Goal: Task Accomplishment & Management: Use online tool/utility

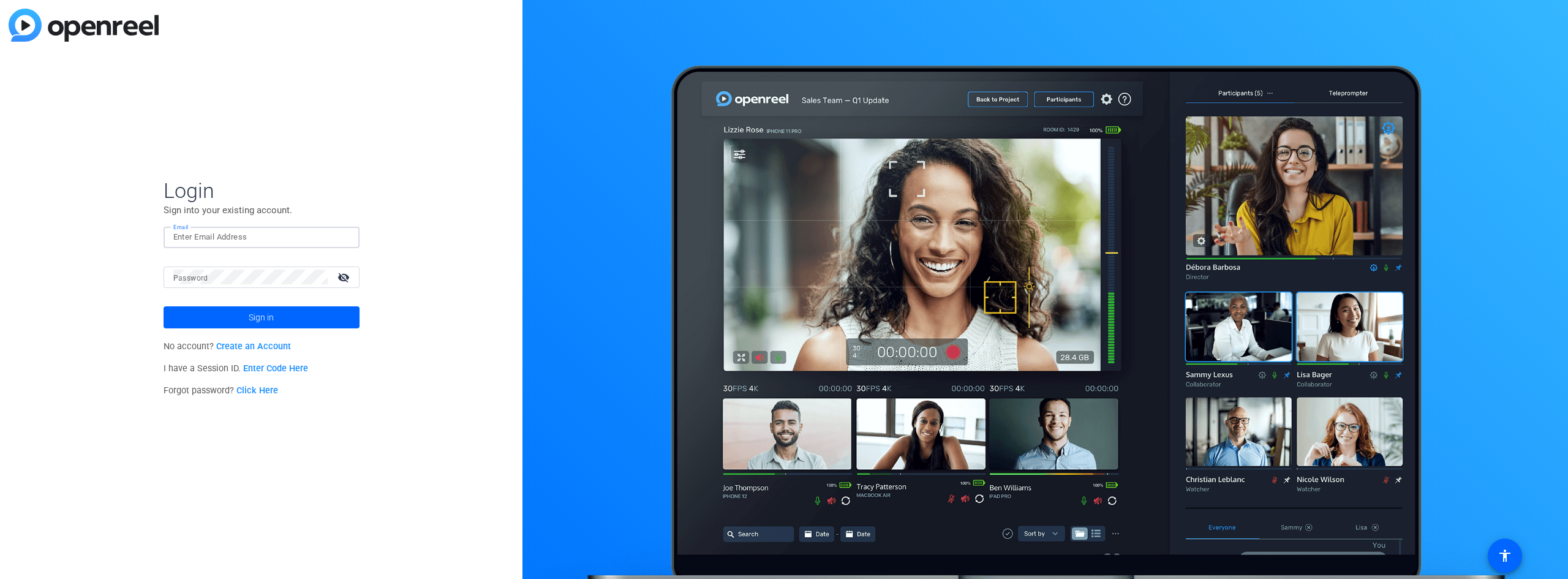
click at [296, 234] on input "Email" at bounding box center [262, 237] width 177 height 15
type input "[EMAIL_ADDRESS][DOMAIN_NAME]"
click at [231, 240] on input "Email" at bounding box center [262, 237] width 177 height 15
drag, startPoint x: 154, startPoint y: 367, endPoint x: 236, endPoint y: 372, distance: 82.2
click at [236, 372] on div "Login Sign into your existing account. Email Password visibility_off Sign in No…" at bounding box center [261, 289] width 523 height 579
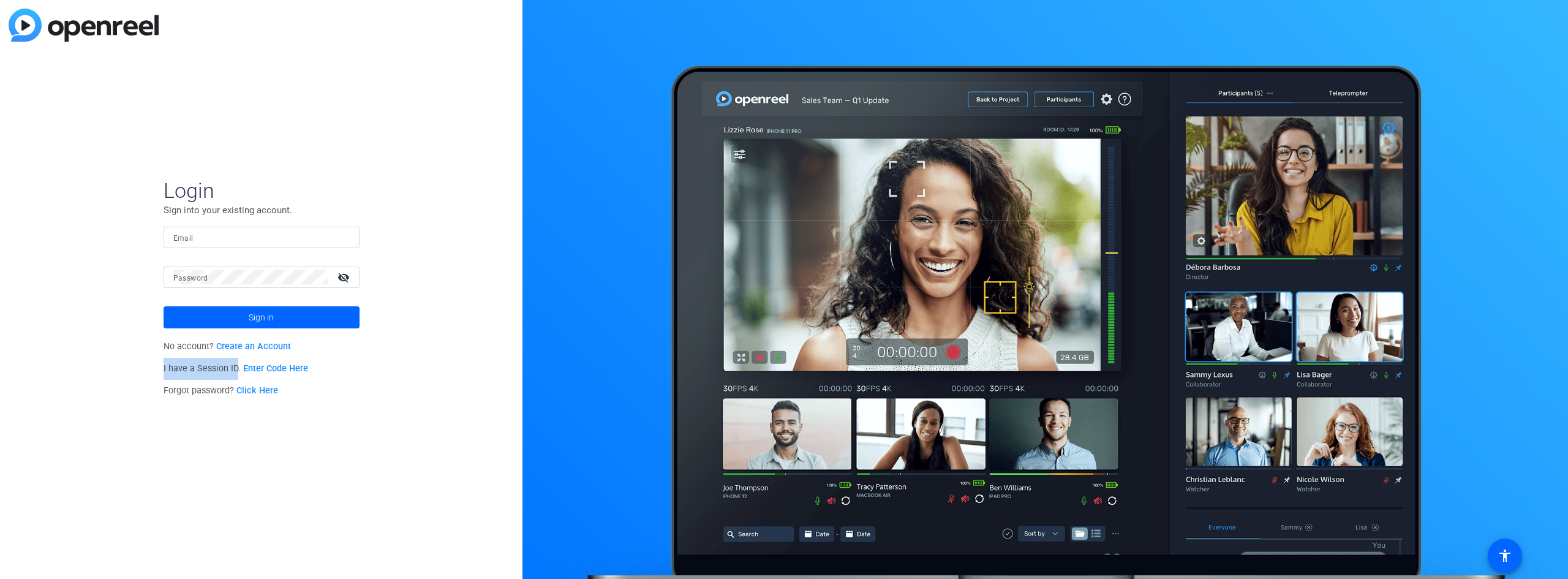
copy span "I have a Session ID"
click at [250, 237] on input "Email" at bounding box center [262, 237] width 177 height 15
type input "[EMAIL_ADDRESS][DOMAIN_NAME]"
click at [283, 289] on mat-form-field "Password visibility_off" at bounding box center [261, 287] width 196 height 40
click at [291, 369] on link "Enter Code Here" at bounding box center [276, 368] width 65 height 11
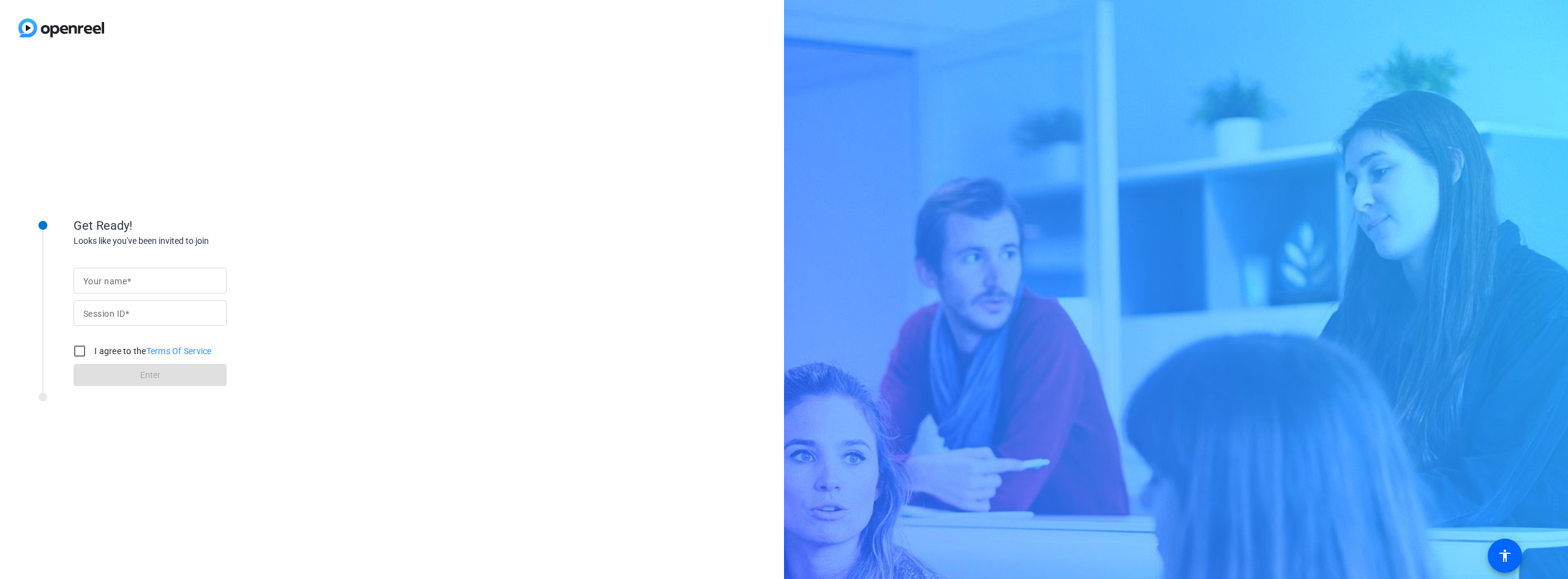
click at [199, 282] on input "Your name" at bounding box center [150, 281] width 134 height 15
type input "[PERSON_NAME]"
click at [82, 352] on input "I agree to the Terms Of Service" at bounding box center [80, 351] width 25 height 25
checkbox input "true"
click at [198, 309] on input "Session ID" at bounding box center [150, 313] width 134 height 15
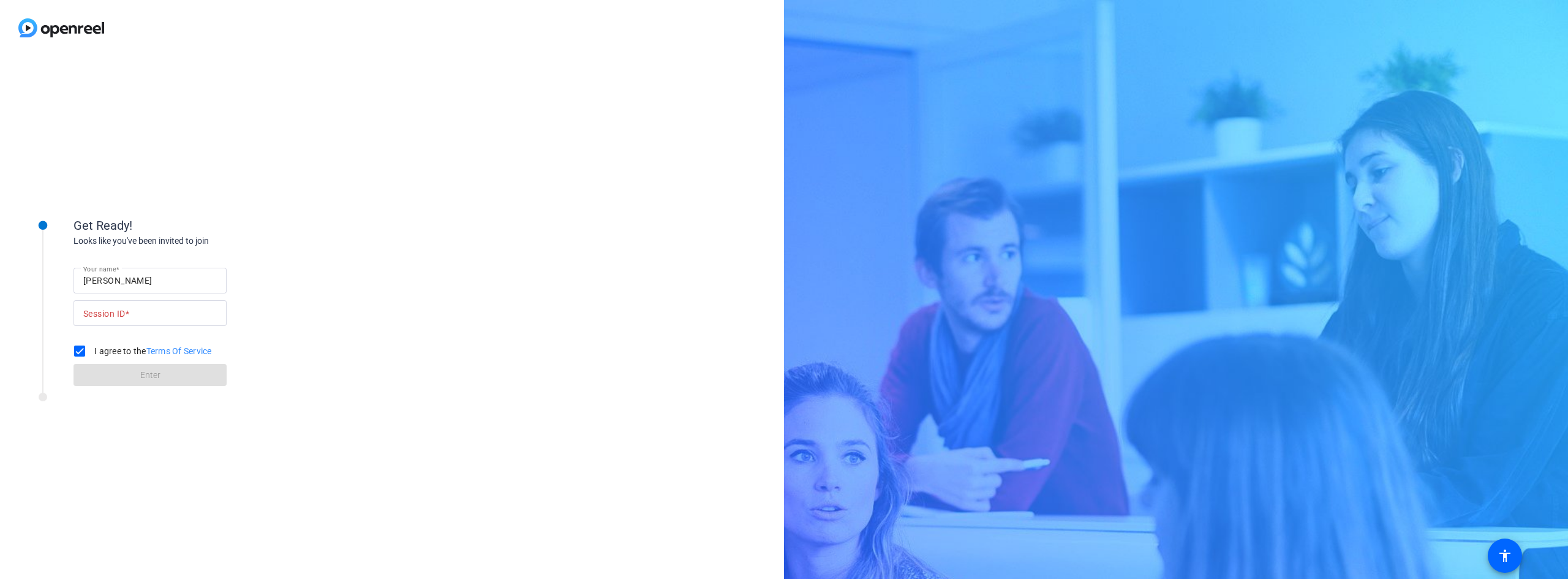
click at [431, 288] on div "Get Ready! Looks like you've been invited to join Your name [PERSON_NAME] Sessi…" at bounding box center [392, 318] width 784 height 524
click at [177, 277] on input "Your name" at bounding box center [150, 281] width 134 height 15
type input "[PERSON_NAME]"
click at [85, 352] on input "I agree to the Terms Of Service" at bounding box center [80, 351] width 25 height 25
checkbox input "true"
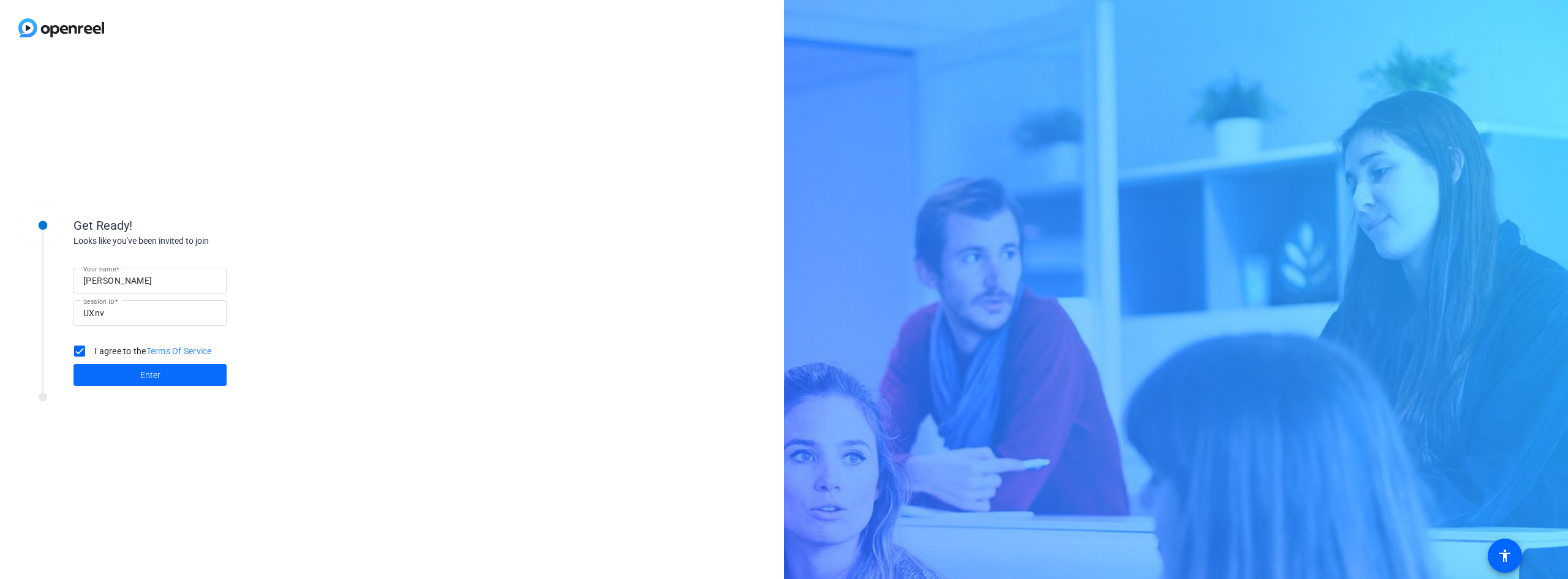
click at [152, 378] on span "Enter" at bounding box center [150, 376] width 20 height 13
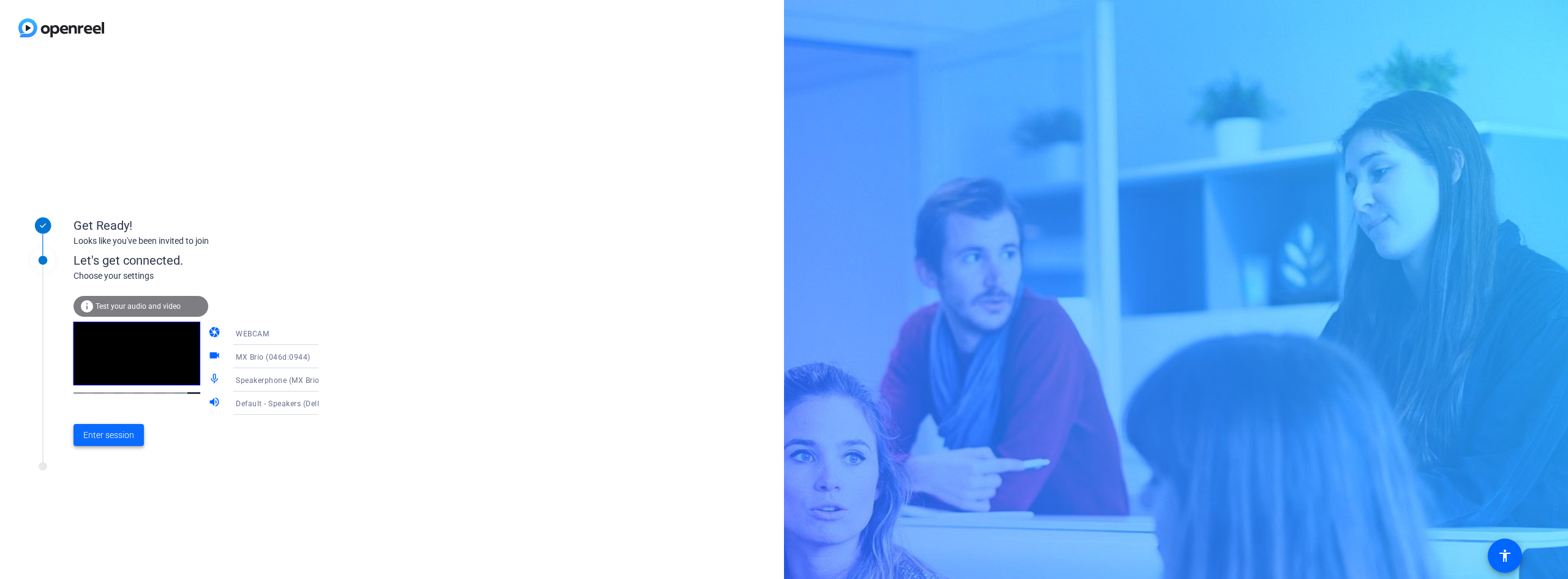
click at [101, 438] on span "Enter session" at bounding box center [109, 435] width 51 height 13
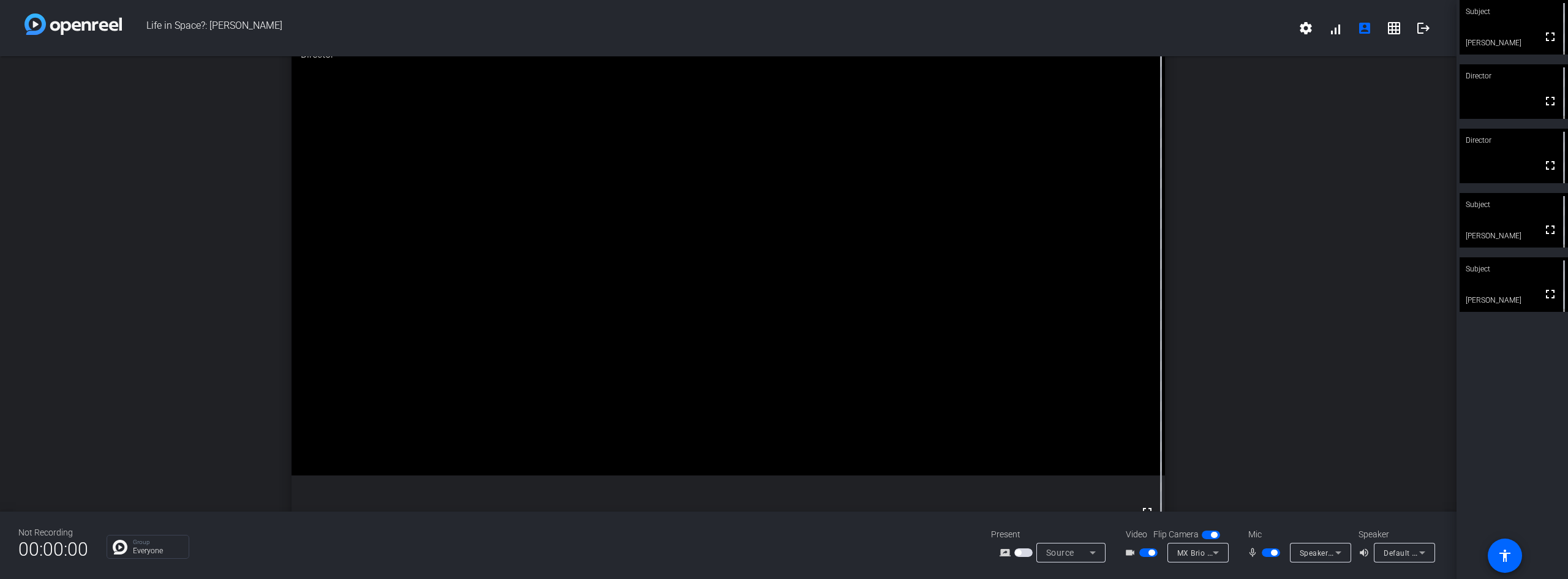
click at [1524, 30] on video at bounding box center [1514, 27] width 108 height 55
click at [1270, 554] on span "button" at bounding box center [1271, 553] width 18 height 8
click at [1151, 554] on span "button" at bounding box center [1151, 552] width 6 height 6
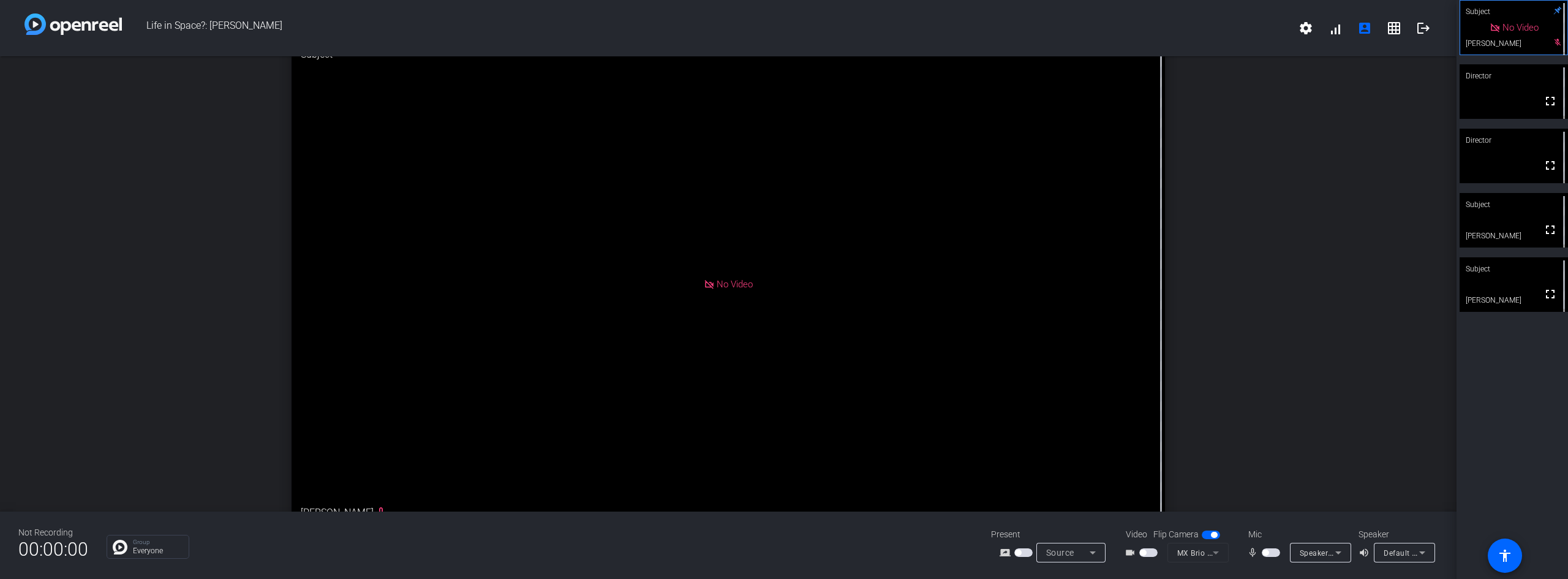
click at [1148, 549] on span "button" at bounding box center [1149, 553] width 18 height 8
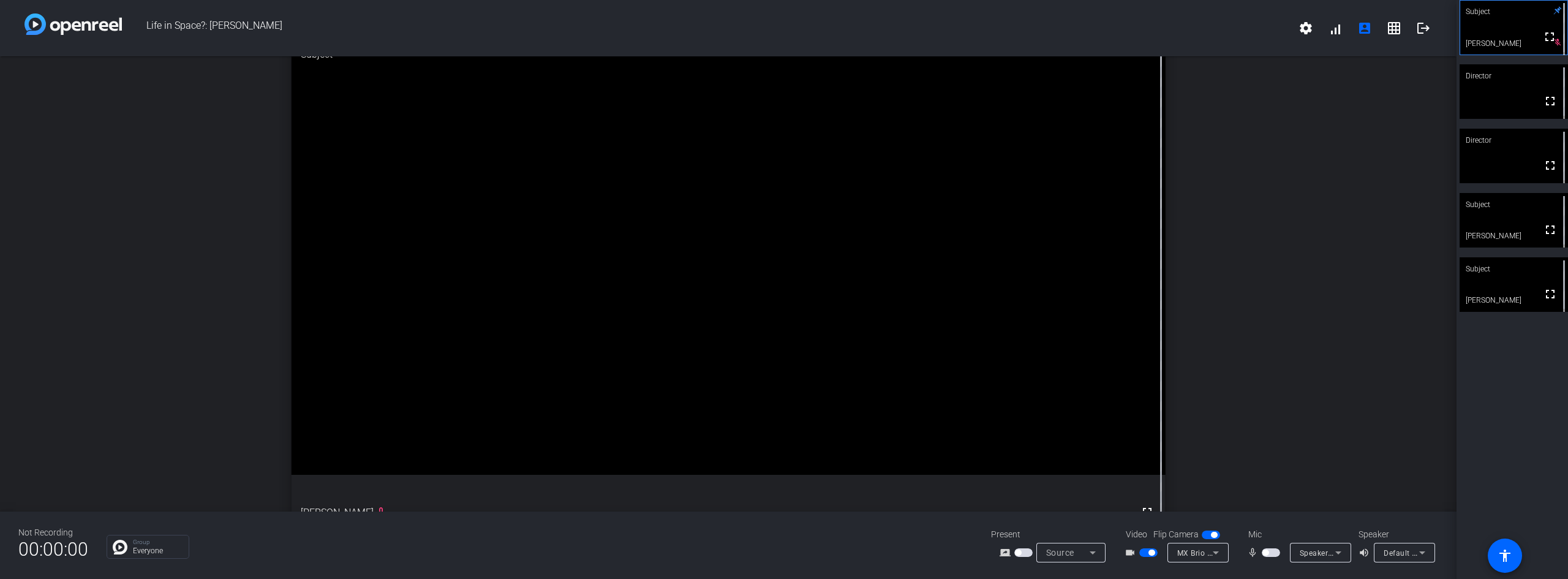
click at [1149, 554] on span "button" at bounding box center [1151, 552] width 6 height 6
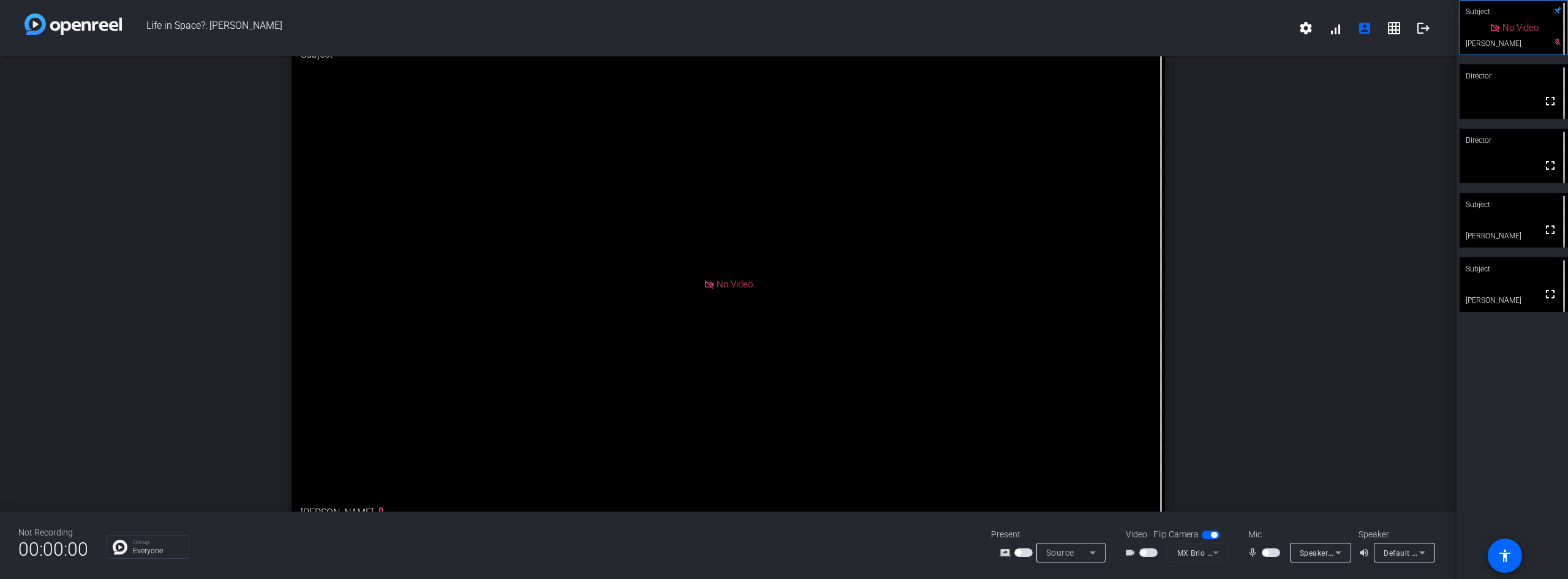
click at [1148, 554] on span "button" at bounding box center [1149, 553] width 18 height 8
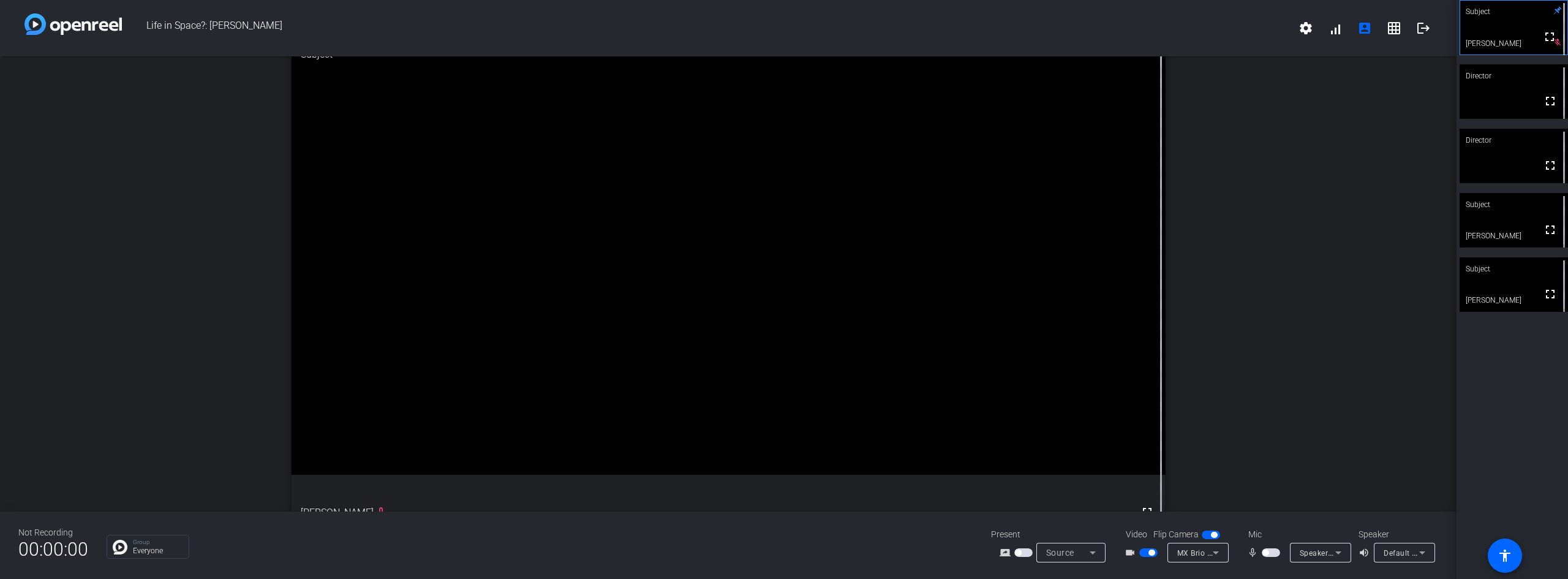
click at [1154, 554] on span "button" at bounding box center [1151, 552] width 6 height 6
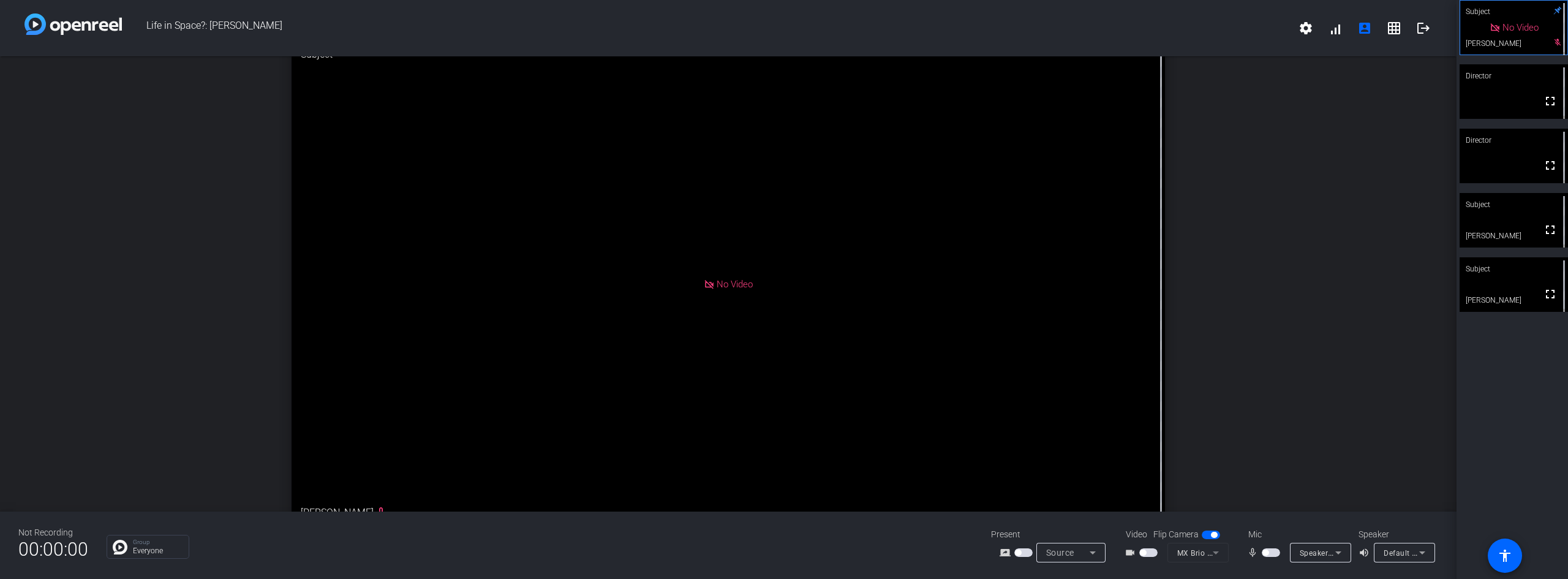
click at [1154, 554] on span "button" at bounding box center [1149, 553] width 18 height 8
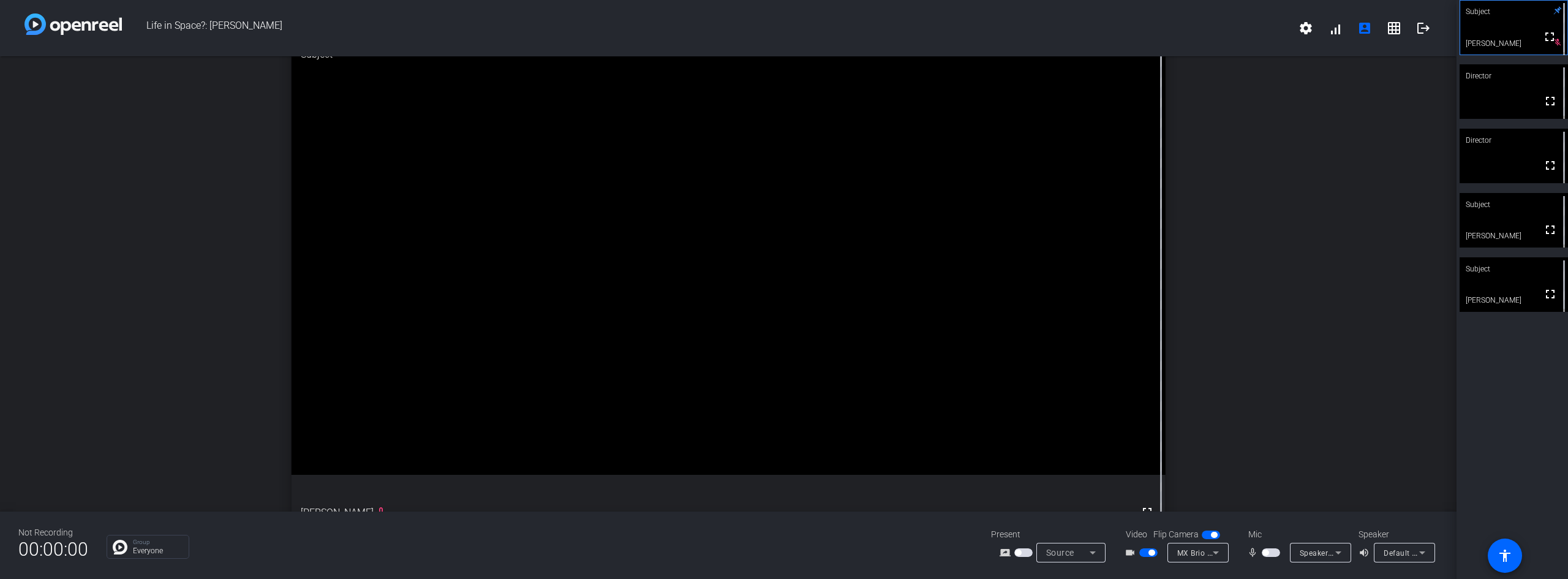
click at [1273, 553] on span "button" at bounding box center [1271, 553] width 18 height 8
click at [1272, 552] on span "button" at bounding box center [1273, 552] width 6 height 6
click at [1151, 550] on span "button" at bounding box center [1151, 552] width 6 height 6
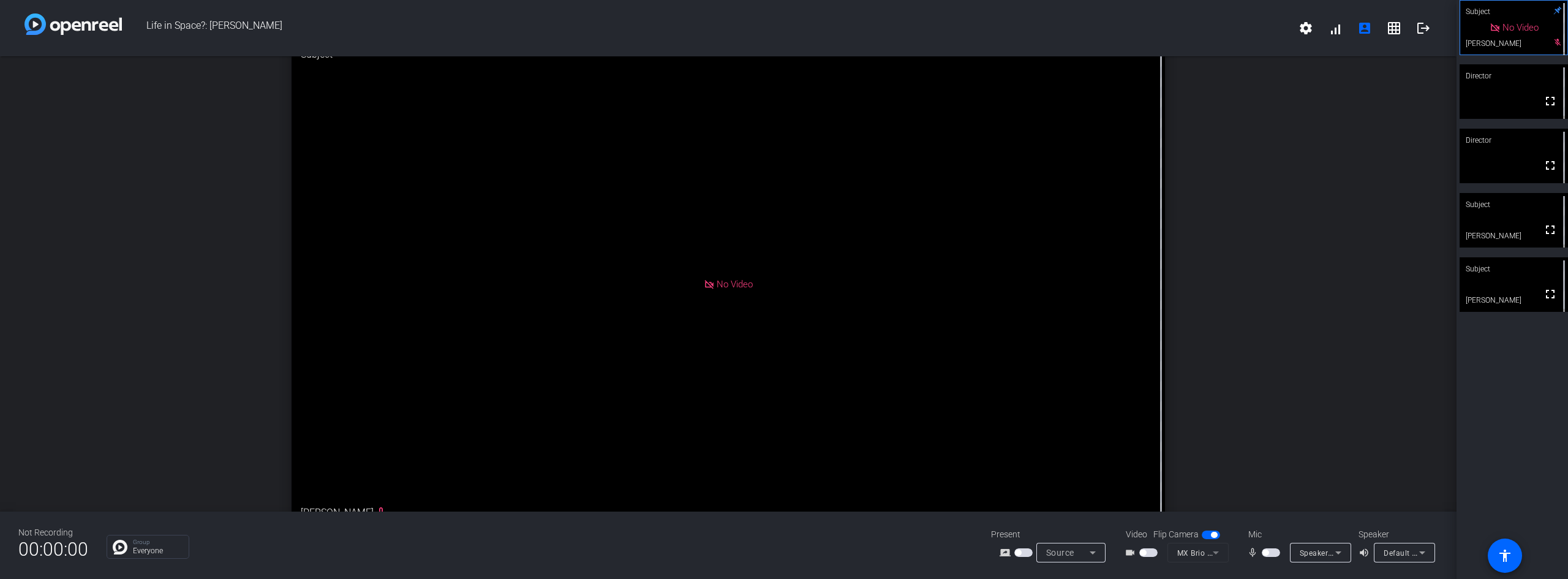
drag, startPoint x: 1542, startPoint y: 296, endPoint x: 1542, endPoint y: 349, distance: 53.0
click at [1543, 296] on mat-icon "fullscreen" at bounding box center [1551, 294] width 15 height 15
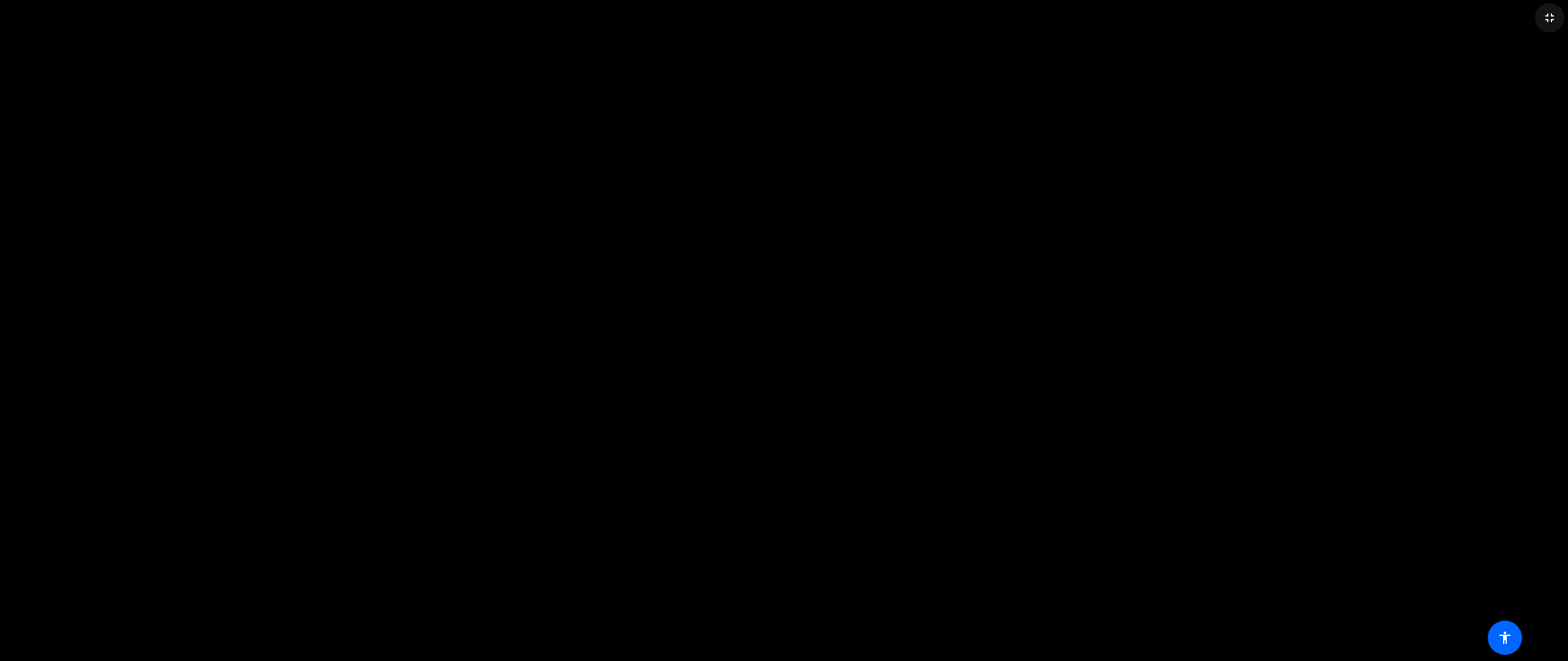
click at [1549, 17] on mat-icon "fullscreen_exit" at bounding box center [1550, 18] width 15 height 15
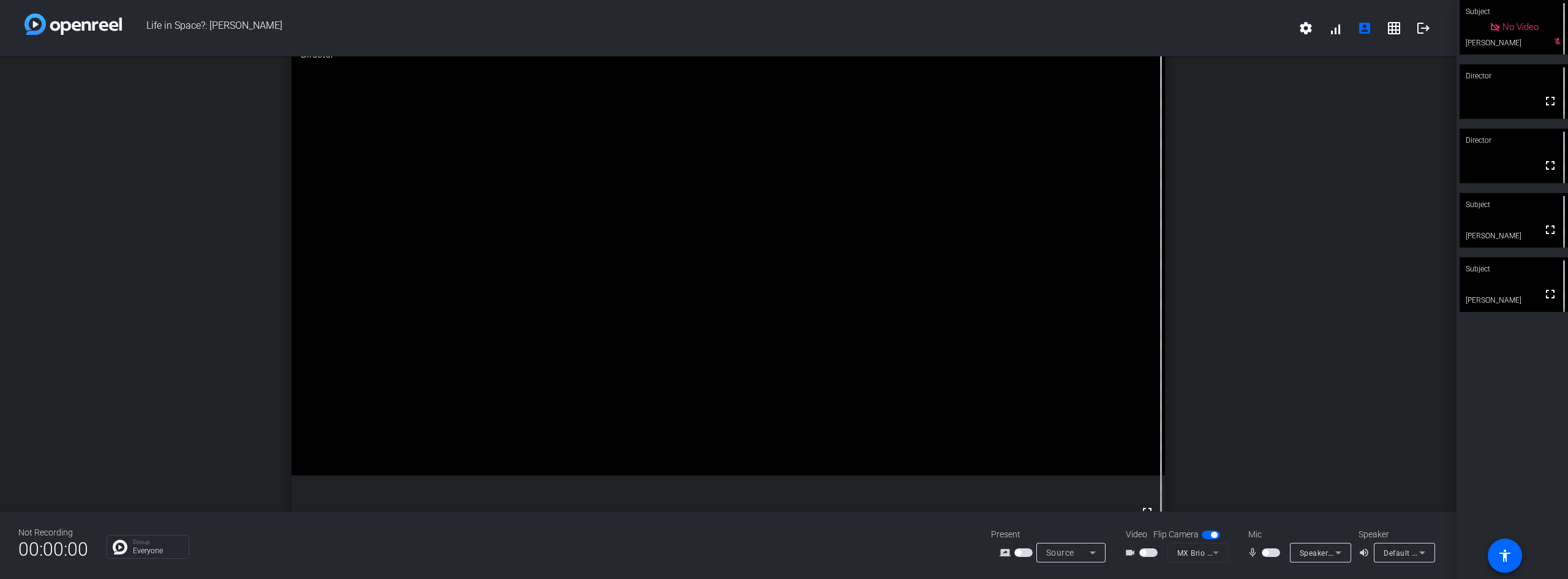
click at [1151, 552] on span "button" at bounding box center [1149, 553] width 18 height 8
click at [1151, 552] on span "button" at bounding box center [1151, 552] width 6 height 6
click at [1152, 553] on span "button" at bounding box center [1149, 553] width 18 height 8
click at [1271, 554] on span "button" at bounding box center [1271, 553] width 18 height 8
click at [1268, 554] on span "button" at bounding box center [1271, 553] width 18 height 8
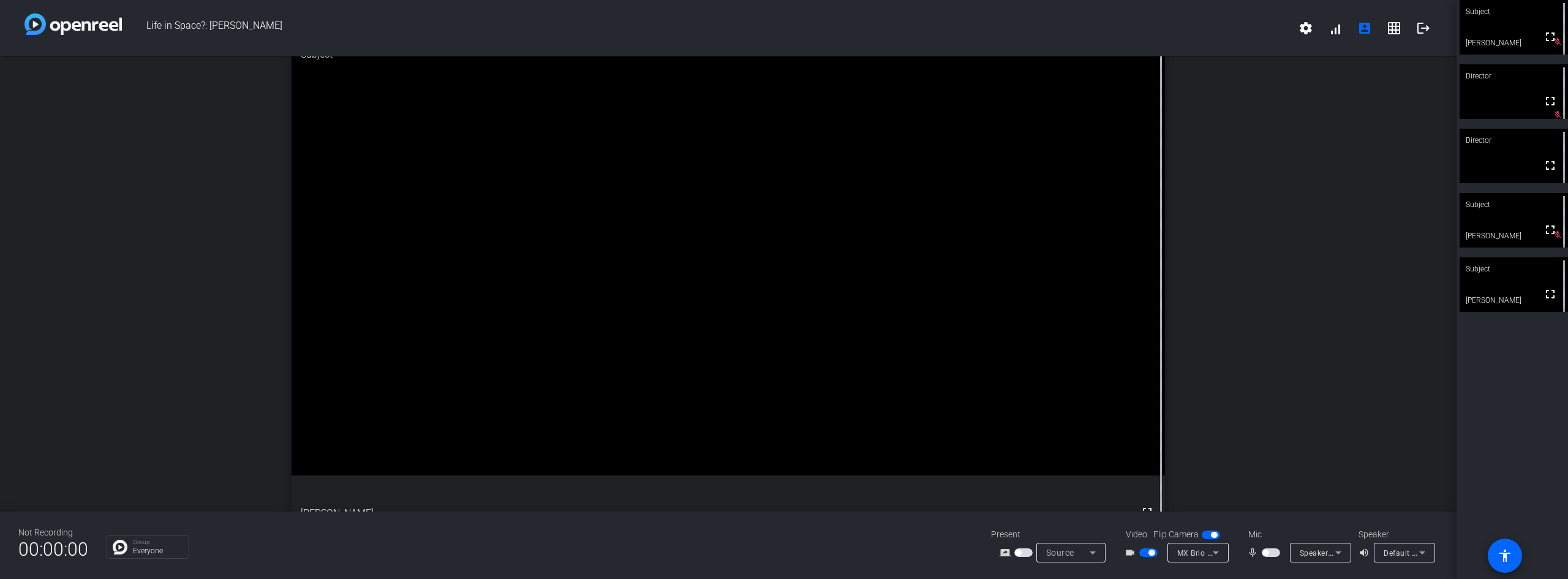
click at [1266, 553] on span "button" at bounding box center [1265, 552] width 6 height 6
click at [1268, 553] on span "button" at bounding box center [1271, 553] width 18 height 8
click at [1273, 555] on span "button" at bounding box center [1271, 553] width 18 height 8
click at [1273, 555] on span "button" at bounding box center [1273, 552] width 6 height 6
click at [1271, 553] on span "button" at bounding box center [1271, 553] width 18 height 8
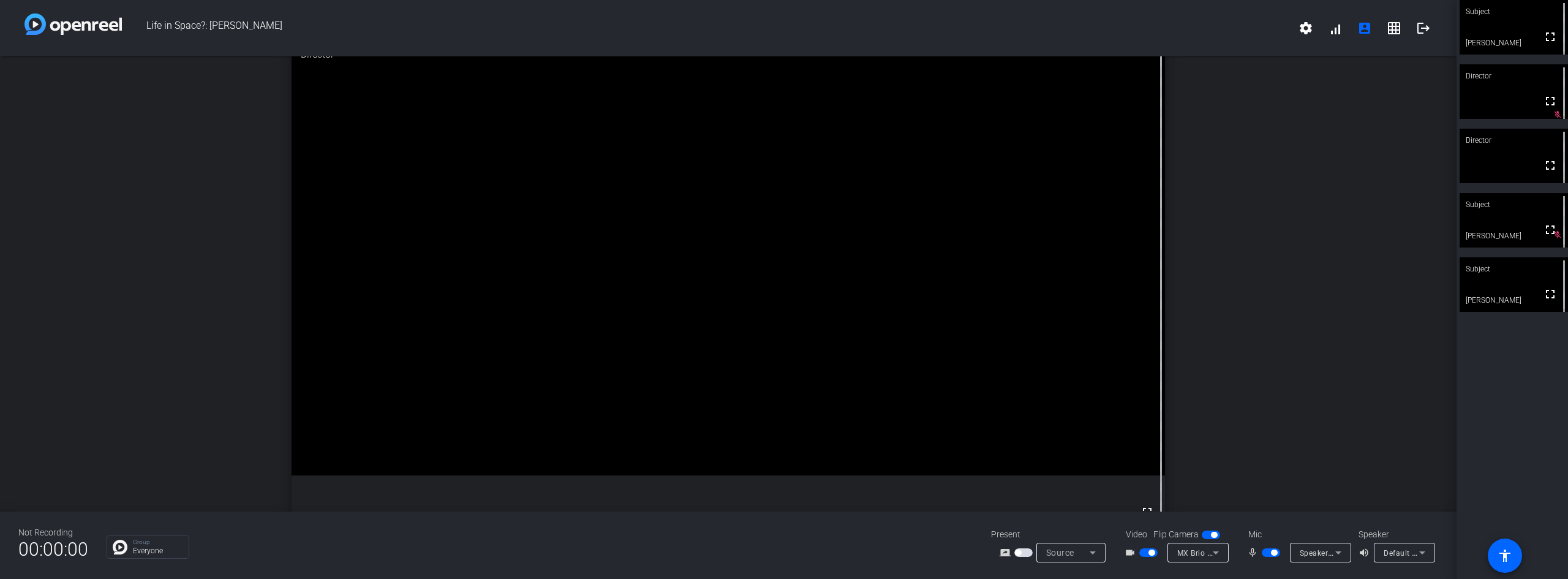
click at [1271, 553] on span "button" at bounding box center [1273, 552] width 6 height 6
click at [1274, 554] on span "button" at bounding box center [1271, 553] width 18 height 8
click at [1273, 554] on span "button" at bounding box center [1273, 552] width 6 height 6
click at [1551, 43] on span at bounding box center [1551, 37] width 30 height 30
click at [1513, 288] on video at bounding box center [1514, 285] width 108 height 55
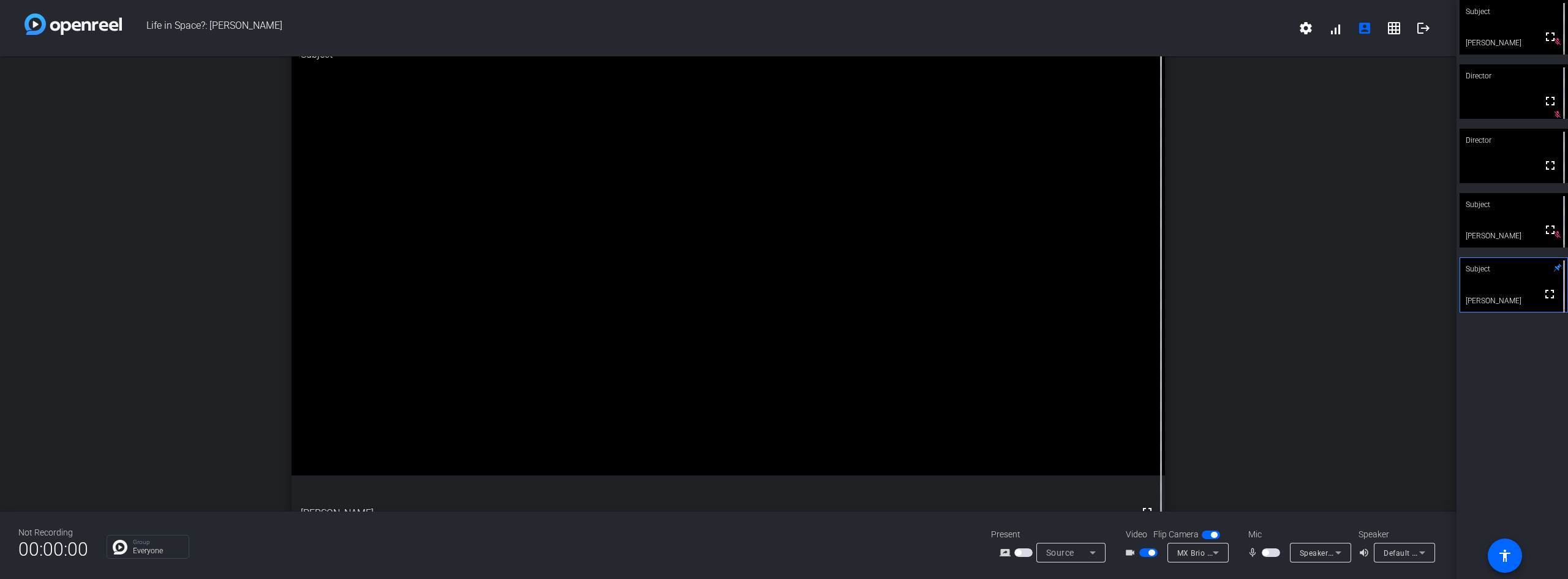
click at [1277, 553] on span "button" at bounding box center [1271, 553] width 18 height 8
click at [1271, 554] on span "button" at bounding box center [1273, 552] width 6 height 6
click at [1271, 554] on span "button" at bounding box center [1271, 553] width 18 height 8
click at [1271, 555] on span "button" at bounding box center [1271, 553] width 18 height 8
click at [1274, 554] on span "button" at bounding box center [1271, 553] width 18 height 8
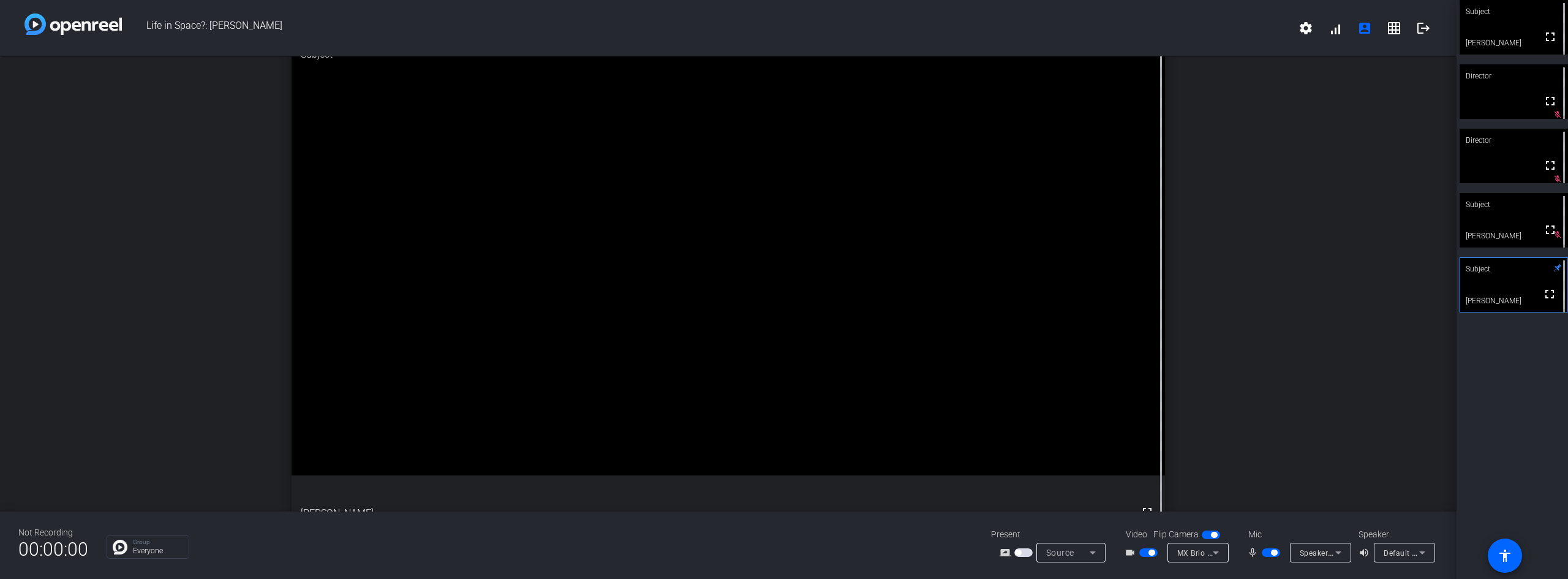
click at [1274, 554] on span "button" at bounding box center [1273, 552] width 6 height 6
click at [1552, 43] on span at bounding box center [1551, 37] width 30 height 30
click at [1515, 276] on div "Subject" at bounding box center [1514, 269] width 108 height 23
click at [1551, 44] on mat-icon "fullscreen" at bounding box center [1551, 37] width 15 height 15
click at [1266, 554] on span "button" at bounding box center [1265, 552] width 6 height 6
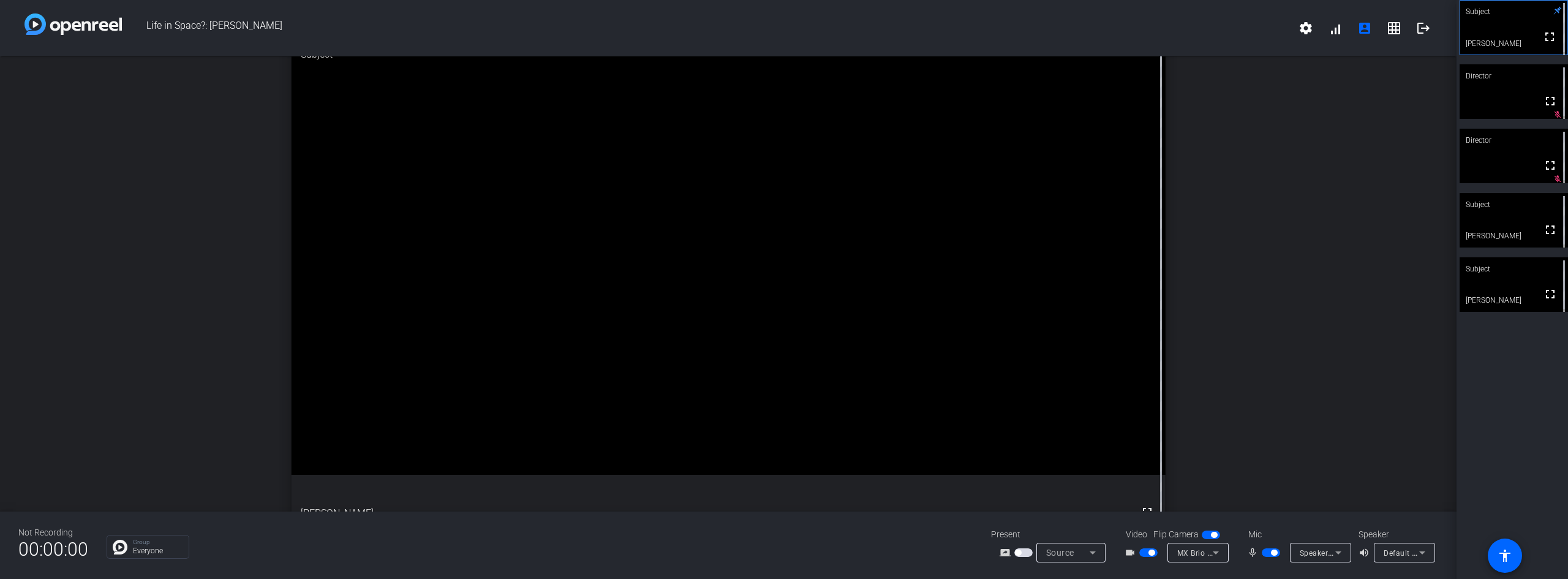
click at [1269, 560] on div "mic_none Speakerphone (MX Brio) (046d:0944)" at bounding box center [1297, 553] width 122 height 20
click at [1269, 552] on span "button" at bounding box center [1271, 553] width 18 height 8
click at [1276, 554] on span "button" at bounding box center [1271, 553] width 18 height 8
click at [1276, 554] on span "button" at bounding box center [1273, 552] width 6 height 6
click at [1272, 553] on span "button" at bounding box center [1271, 553] width 18 height 8
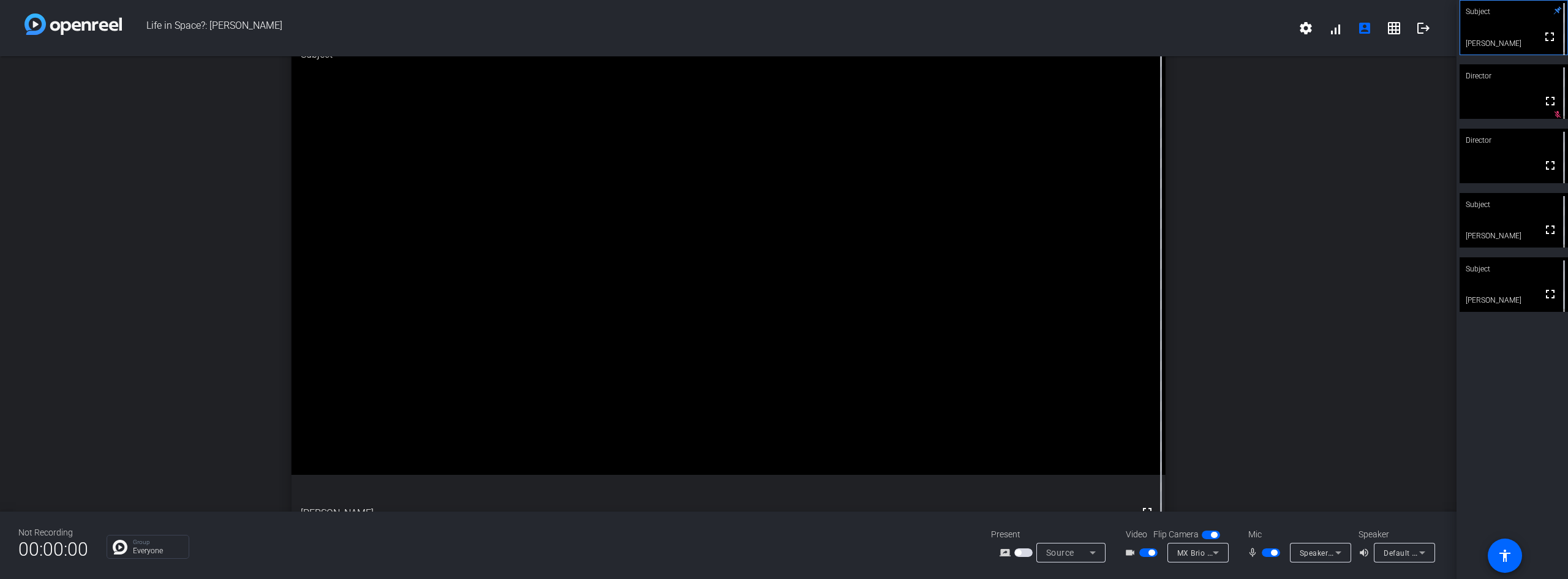
click at [1272, 553] on span "button" at bounding box center [1273, 552] width 6 height 6
click at [1274, 555] on span "button" at bounding box center [1271, 553] width 18 height 8
